Goal: Navigation & Orientation: Find specific page/section

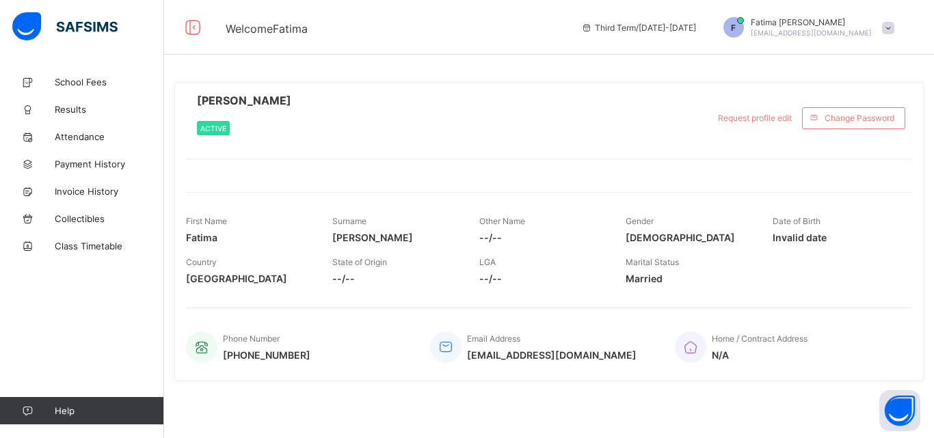
click at [885, 35] on div "F [PERSON_NAME] [PERSON_NAME][EMAIL_ADDRESS][DOMAIN_NAME]" at bounding box center [805, 27] width 191 height 21
click at [885, 44] on ul "online Notifications Profile Logout" at bounding box center [849, 95] width 103 height 103
click at [88, 78] on span "School Fees" at bounding box center [109, 82] width 109 height 11
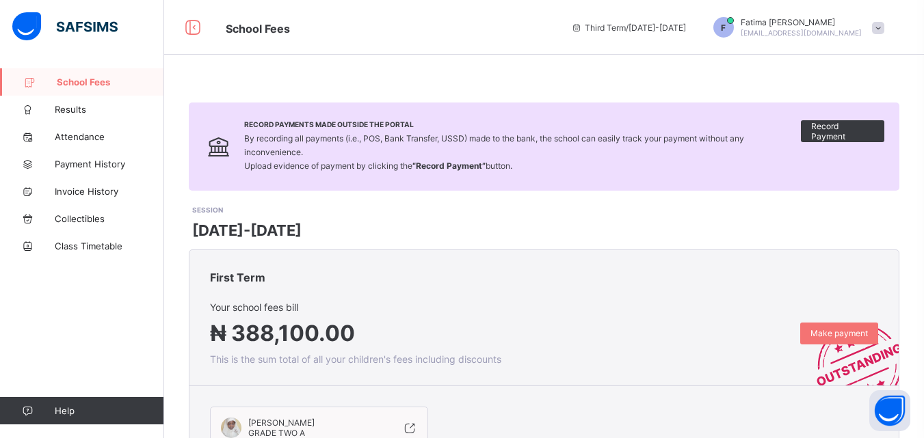
click at [81, 399] on link "Help" at bounding box center [81, 410] width 163 height 27
click at [53, 402] on link "Help" at bounding box center [81, 410] width 163 height 27
click at [190, 23] on icon at bounding box center [192, 28] width 23 height 20
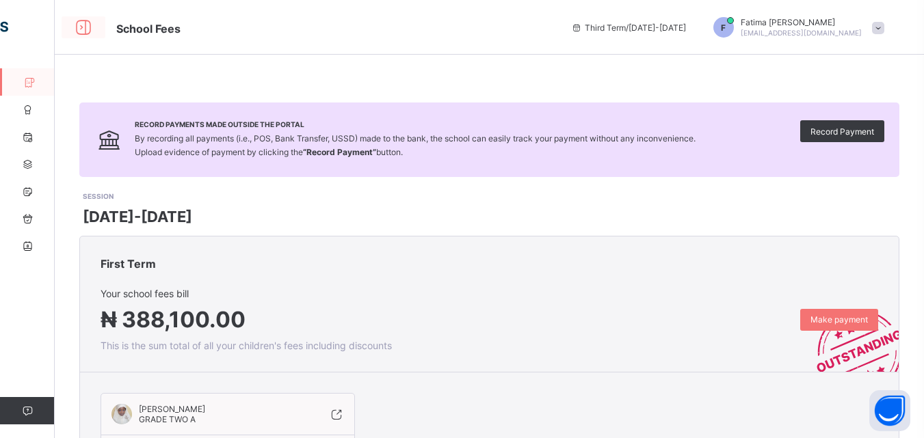
click at [84, 26] on icon at bounding box center [83, 28] width 23 height 20
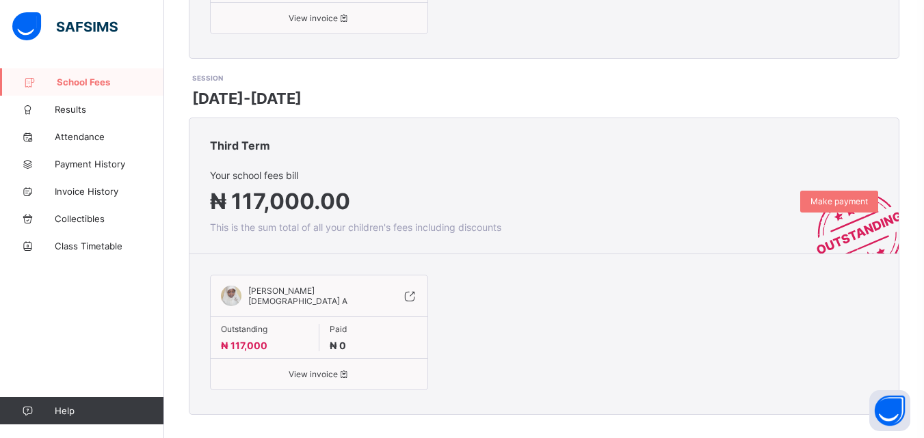
scroll to position [499, 0]
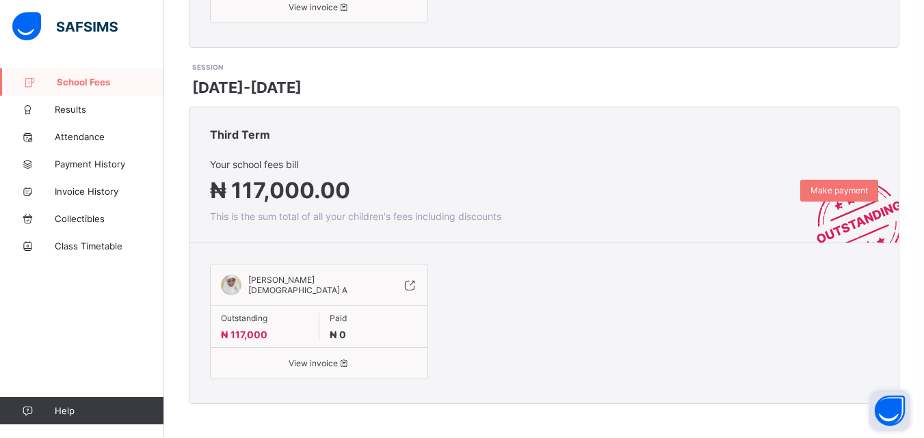
click at [882, 414] on button "Open asap" at bounding box center [889, 410] width 41 height 41
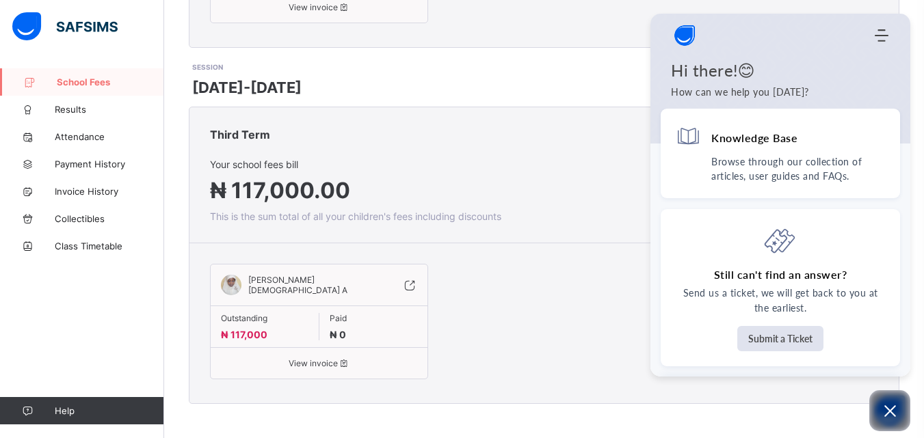
click at [609, 126] on div "Third Term" at bounding box center [543, 132] width 709 height 51
click at [889, 407] on icon "Open asap" at bounding box center [889, 411] width 17 height 17
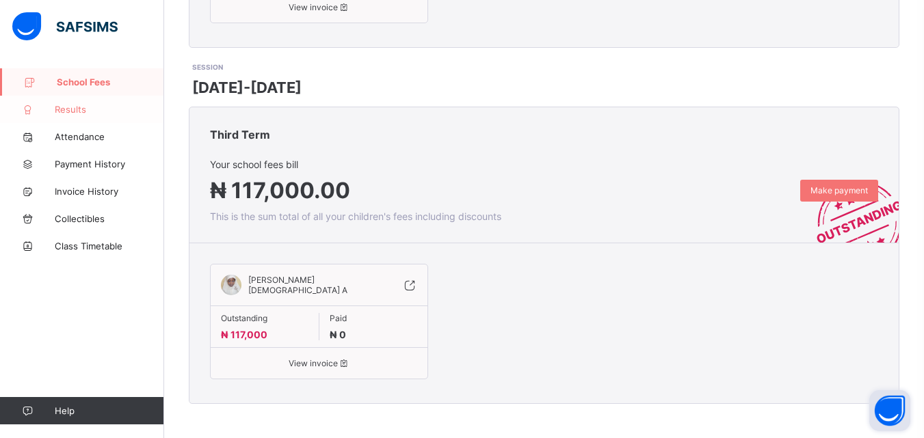
click at [77, 109] on span "Results" at bounding box center [109, 109] width 109 height 11
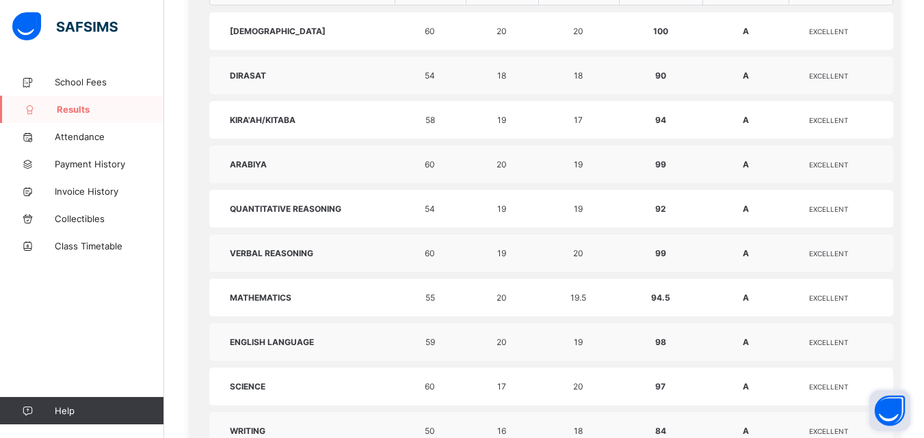
scroll to position [627, 0]
click at [64, 126] on link "Attendance" at bounding box center [82, 136] width 164 height 27
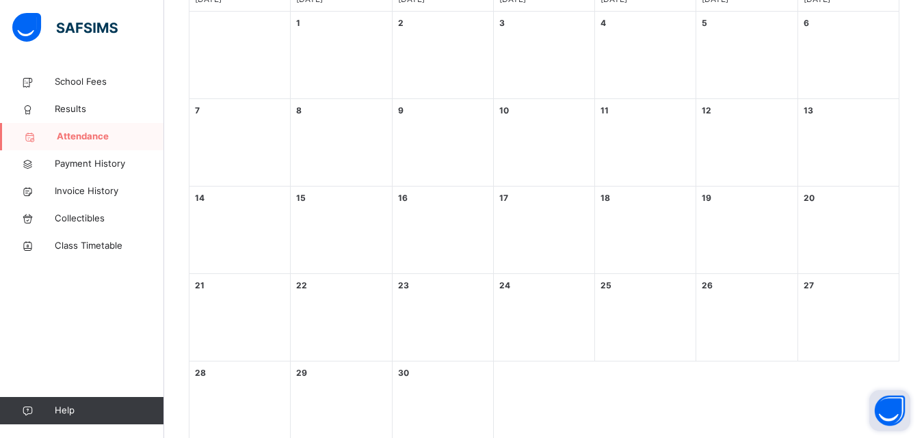
scroll to position [353, 0]
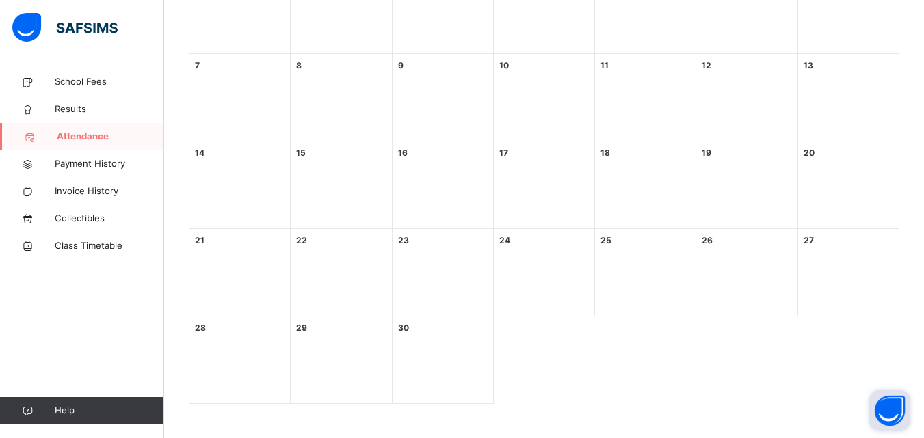
select select "****"
select select "*"
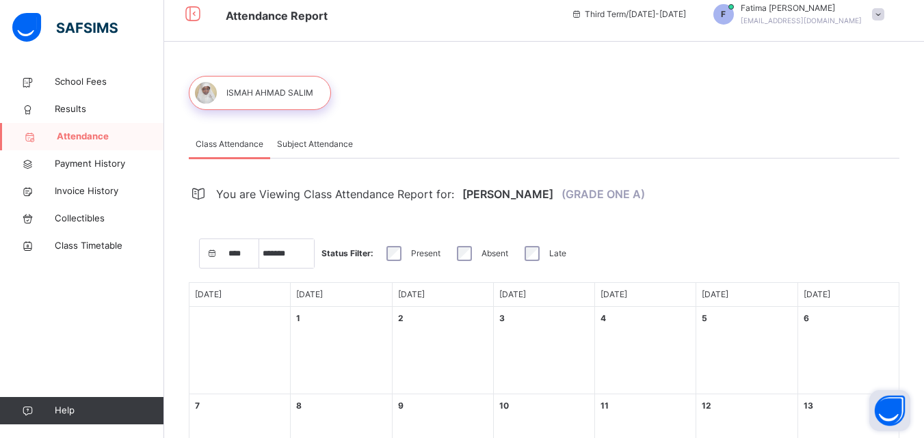
scroll to position [0, 0]
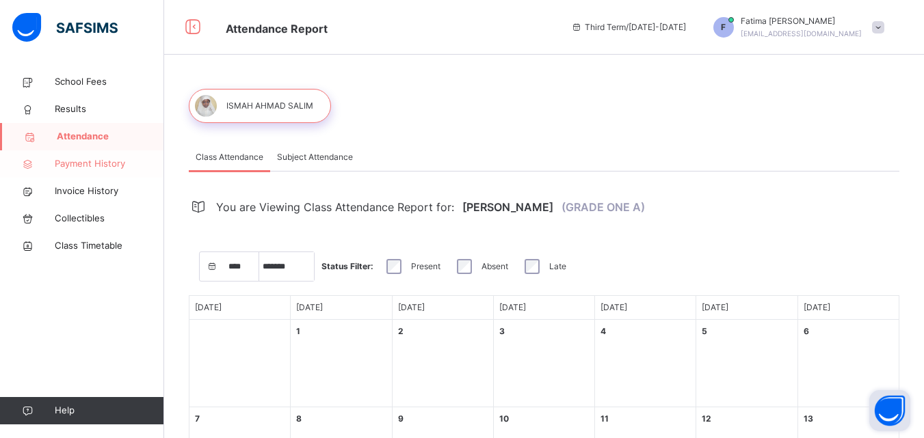
click at [97, 161] on span "Payment History" at bounding box center [109, 164] width 109 height 14
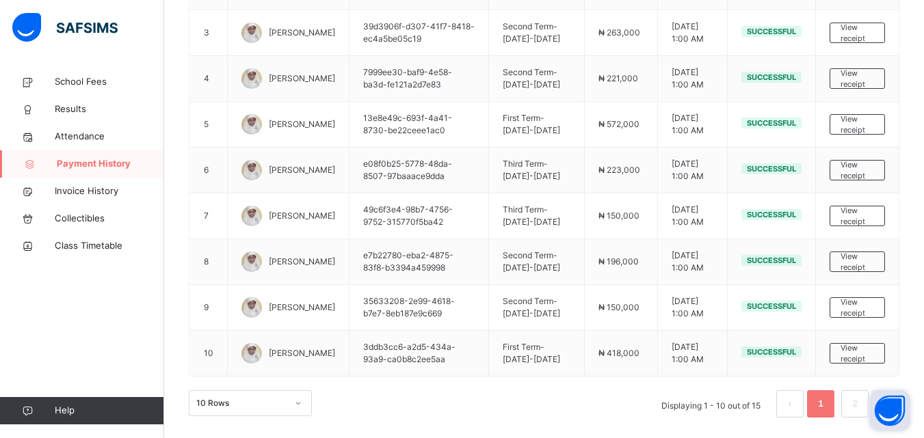
scroll to position [412, 0]
click at [107, 196] on span "Invoice History" at bounding box center [109, 192] width 109 height 14
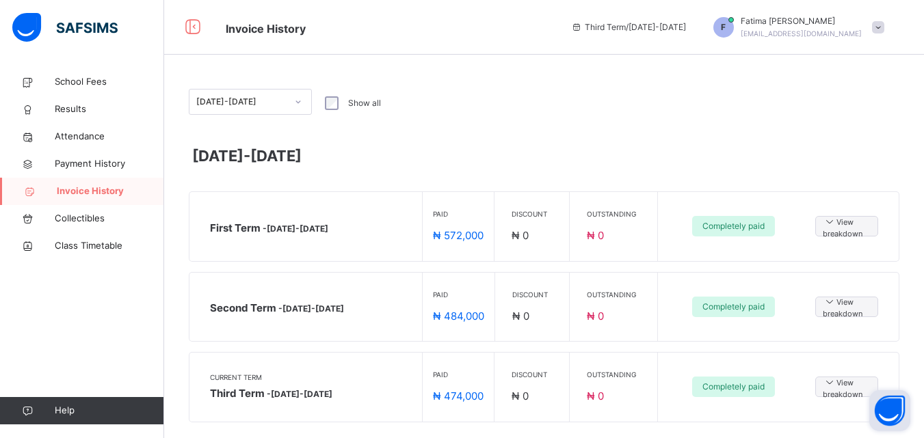
scroll to position [18, 0]
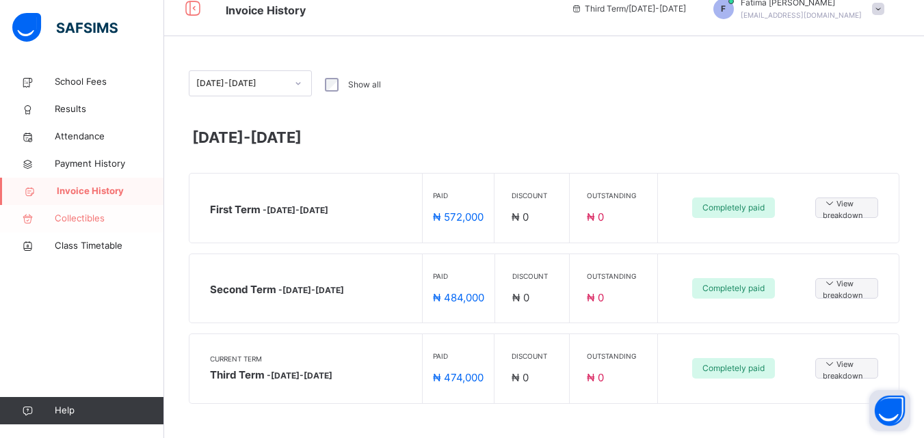
click at [93, 219] on span "Collectibles" at bounding box center [109, 219] width 109 height 14
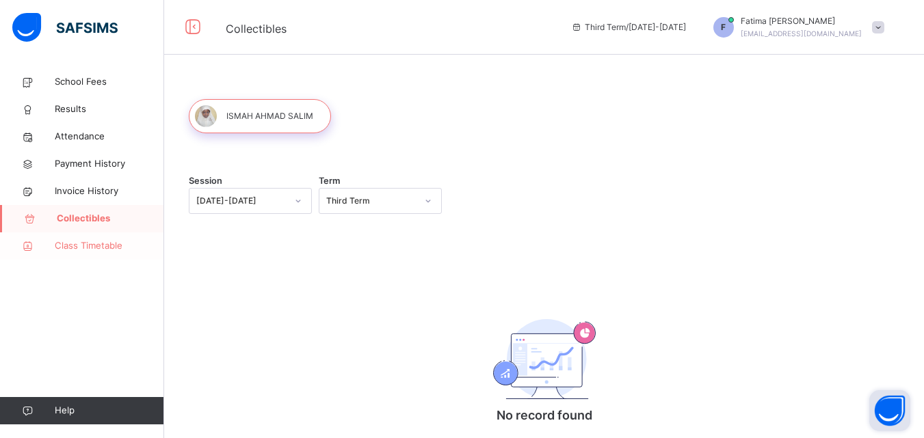
click at [64, 249] on span "Class Timetable" at bounding box center [109, 246] width 109 height 14
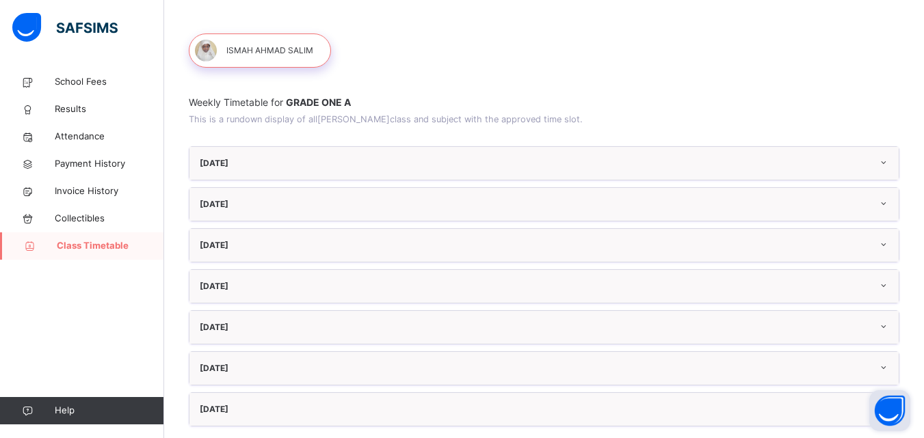
scroll to position [71, 0]
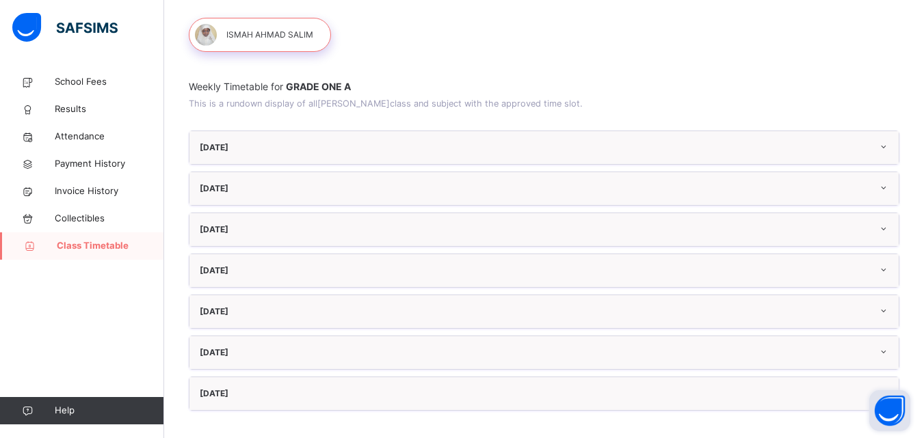
click at [237, 152] on div "[DATE]" at bounding box center [543, 147] width 709 height 33
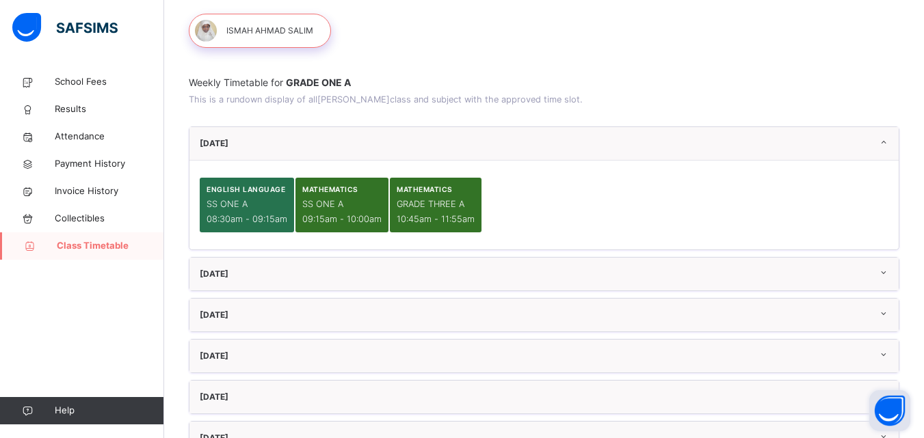
scroll to position [0, 0]
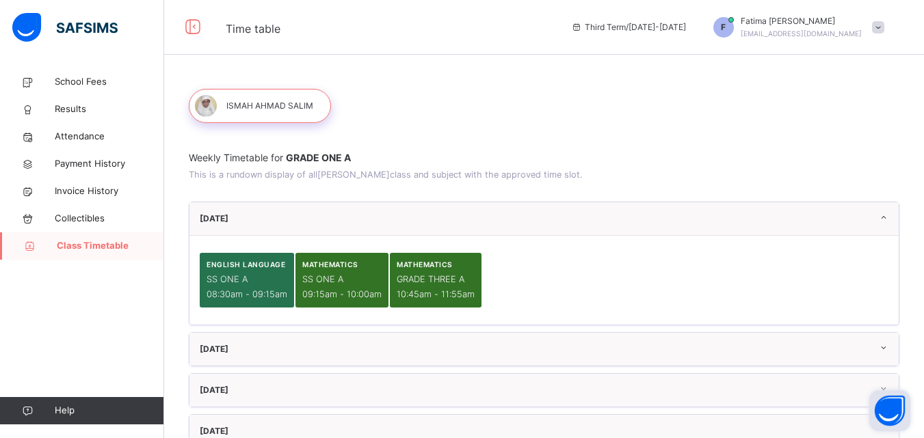
click at [39, 28] on img at bounding box center [64, 27] width 105 height 29
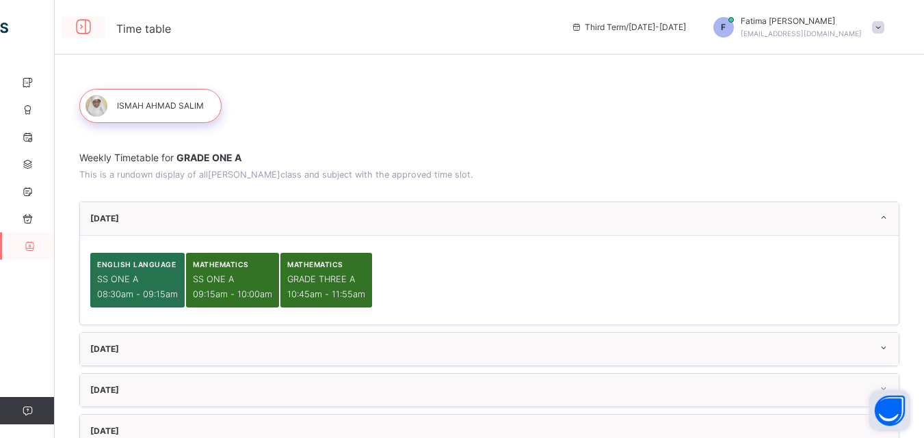
click at [81, 25] on icon at bounding box center [83, 27] width 23 height 25
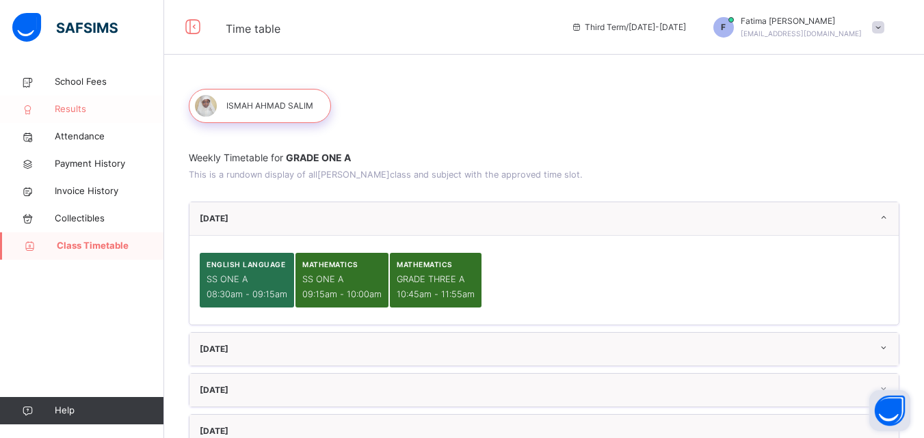
click at [69, 115] on span "Results" at bounding box center [109, 110] width 109 height 14
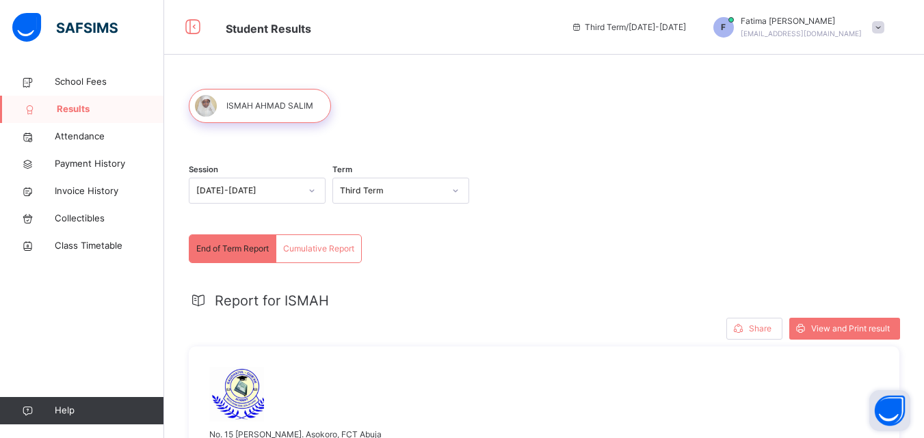
click at [268, 111] on div at bounding box center [260, 106] width 142 height 34
click at [319, 244] on span "Cumulative Report" at bounding box center [318, 249] width 71 height 12
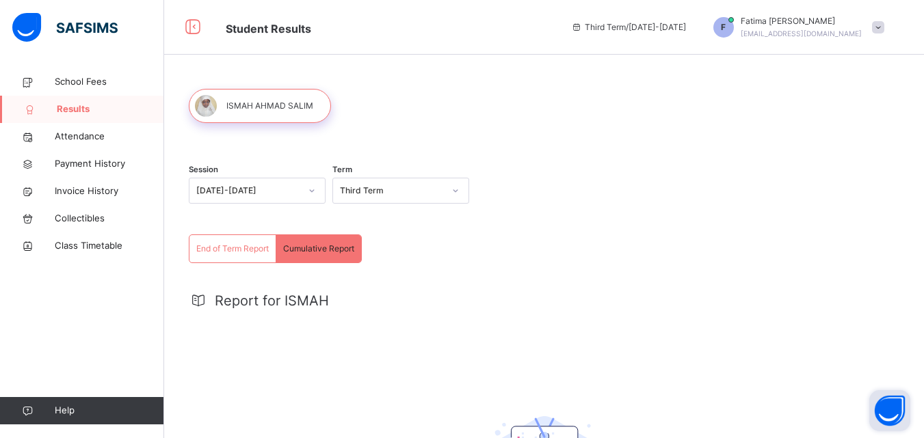
click at [319, 254] on span "Cumulative Report" at bounding box center [318, 249] width 71 height 12
click at [268, 113] on div at bounding box center [260, 106] width 142 height 34
click at [91, 145] on link "Attendance" at bounding box center [82, 136] width 164 height 27
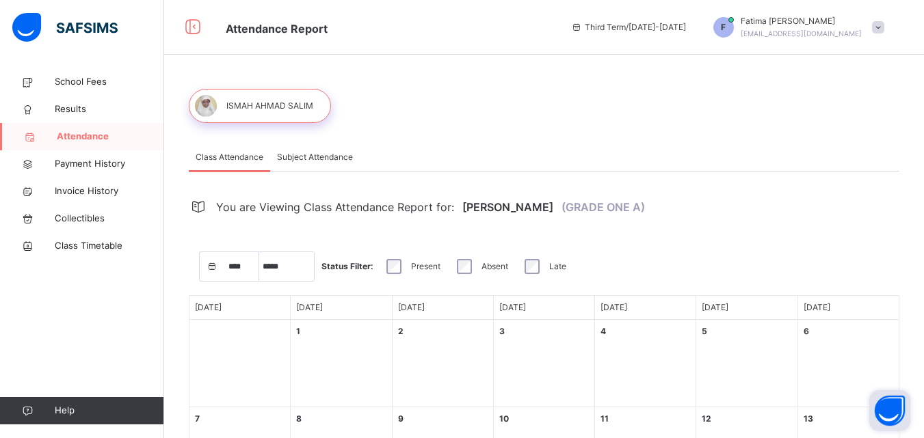
select select "****"
select select "*"
click at [91, 164] on span "Payment History" at bounding box center [109, 164] width 109 height 14
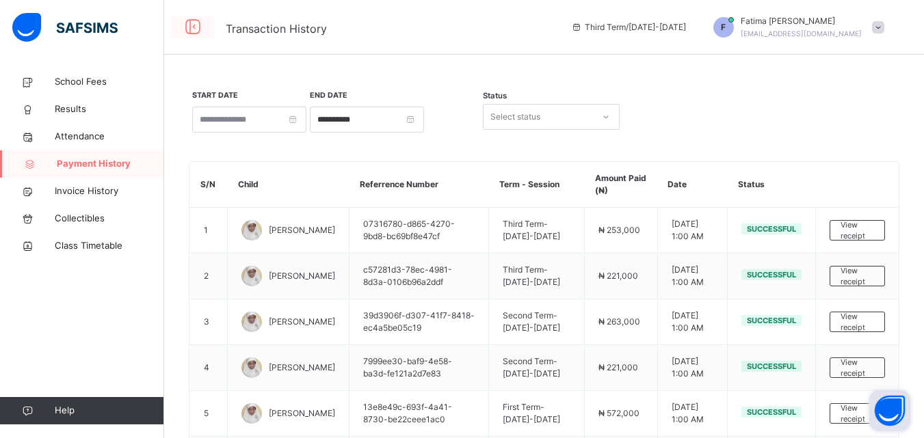
click at [193, 31] on icon at bounding box center [192, 27] width 23 height 25
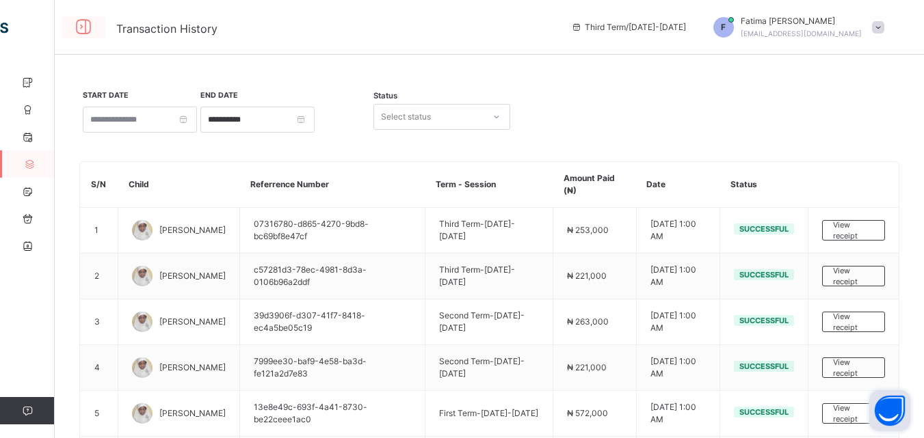
click at [83, 20] on icon at bounding box center [83, 27] width 23 height 25
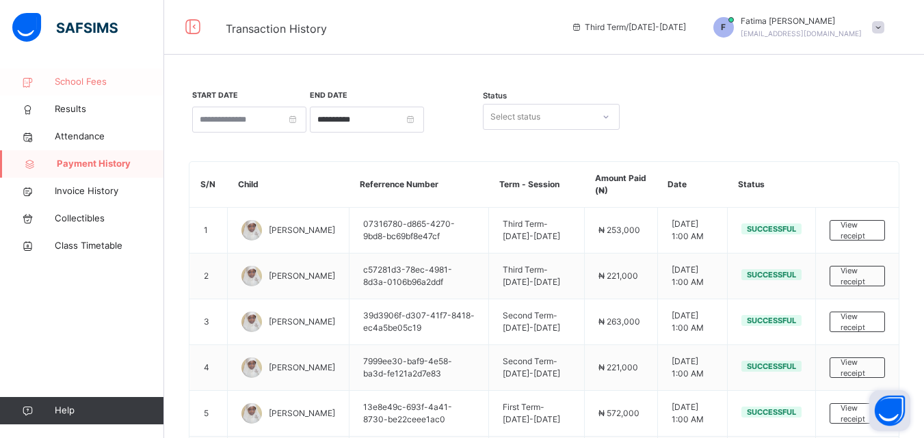
click at [76, 81] on span "School Fees" at bounding box center [109, 82] width 109 height 14
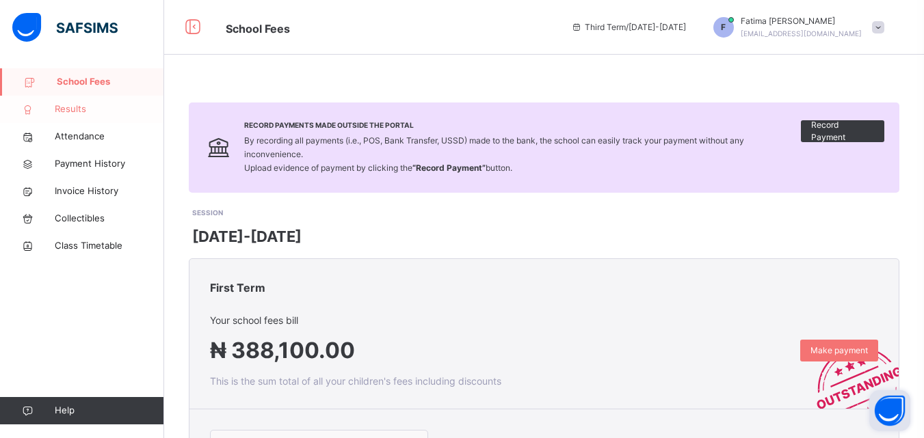
click at [61, 113] on span "Results" at bounding box center [109, 110] width 109 height 14
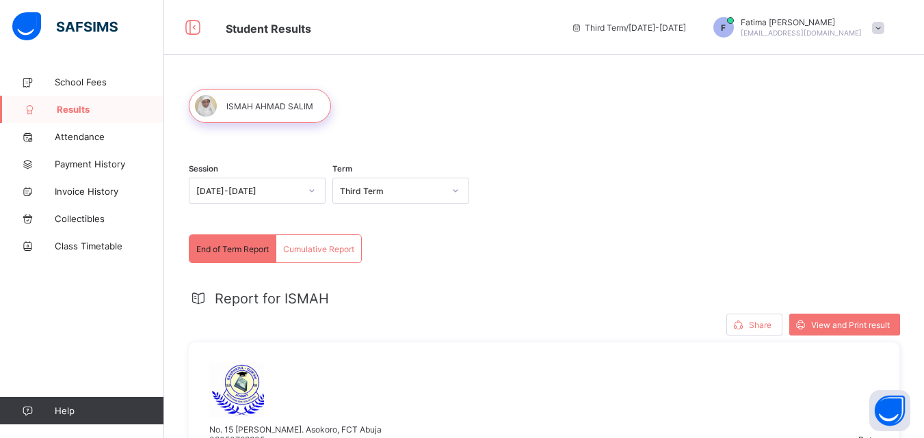
click at [809, 23] on span "Fatima Umar" at bounding box center [800, 22] width 121 height 10
click at [831, 108] on span "Profile" at bounding box center [839, 107] width 90 height 16
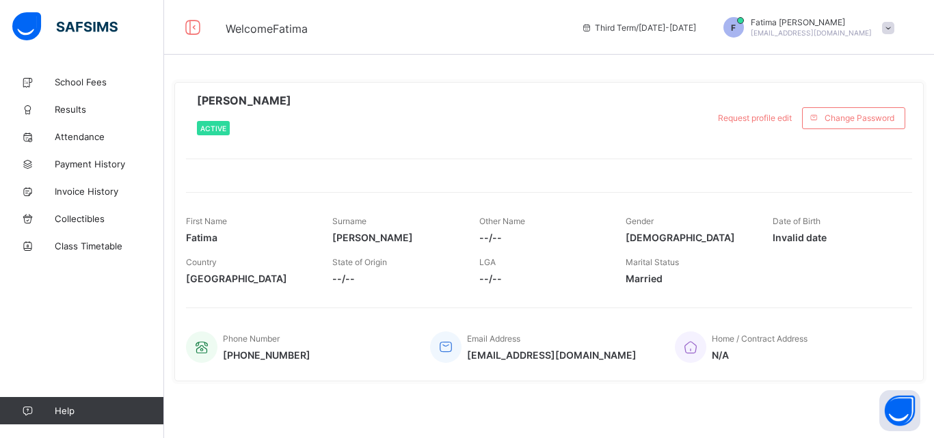
click at [816, 28] on div "Fatima Umar Teemarhbrisky@gmail.com" at bounding box center [811, 27] width 121 height 21
click at [833, 128] on span "Logout" at bounding box center [850, 134] width 90 height 16
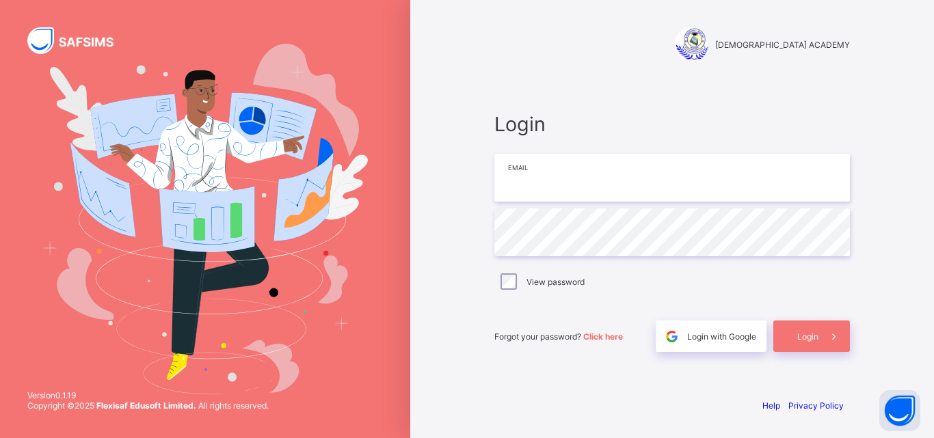
type input "**********"
